Goal: Task Accomplishment & Management: Manage account settings

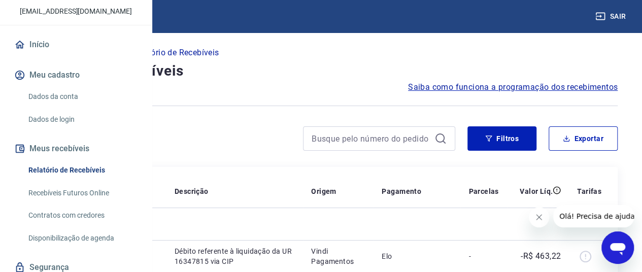
scroll to position [141, 0]
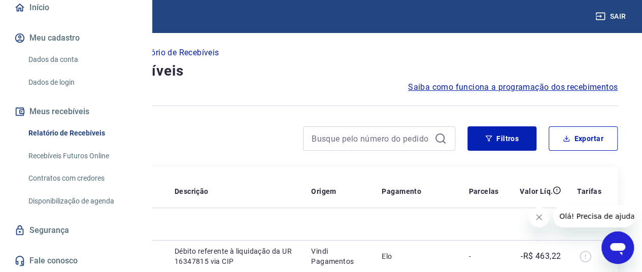
click at [79, 109] on button "Meus recebíveis" at bounding box center [75, 111] width 127 height 22
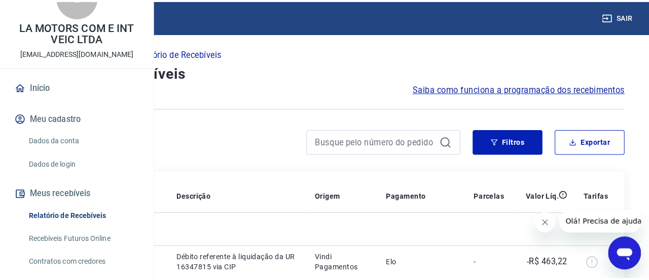
scroll to position [0, 0]
